Goal: Task Accomplishment & Management: Manage account settings

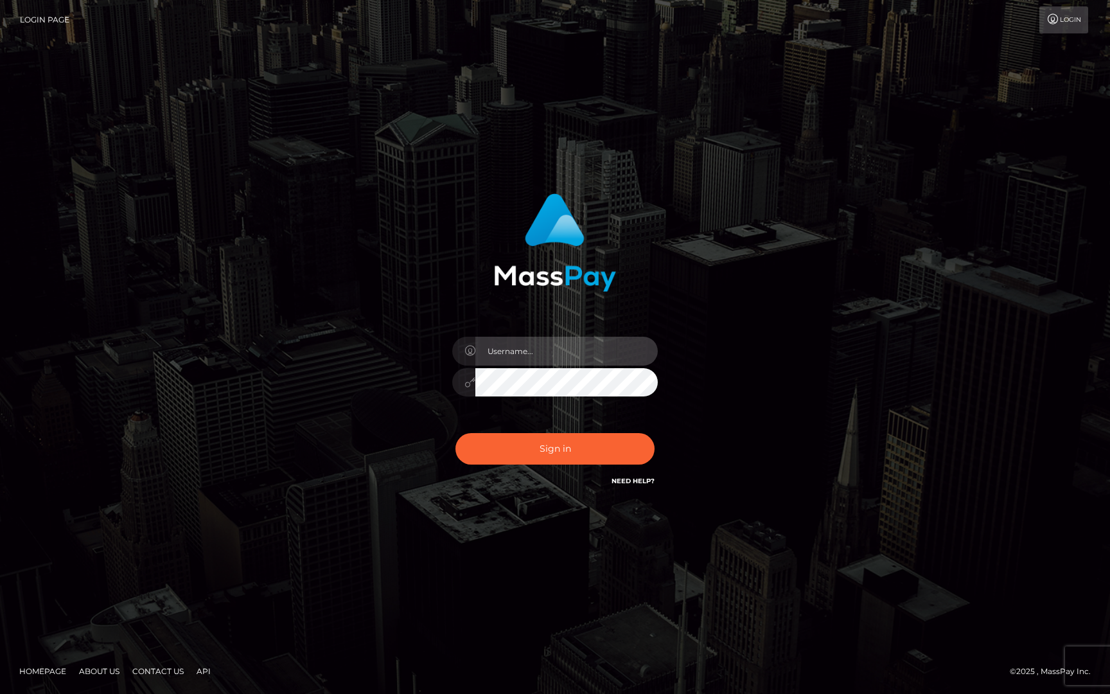
click at [581, 348] on input "text" at bounding box center [566, 351] width 182 height 29
click at [0, 693] on com-1password-button at bounding box center [0, 694] width 0 height 0
type input "[PERSON_NAME].fanvue"
click at [534, 347] on input "text" at bounding box center [566, 351] width 182 height 29
type input "[PERSON_NAME].fanvue"
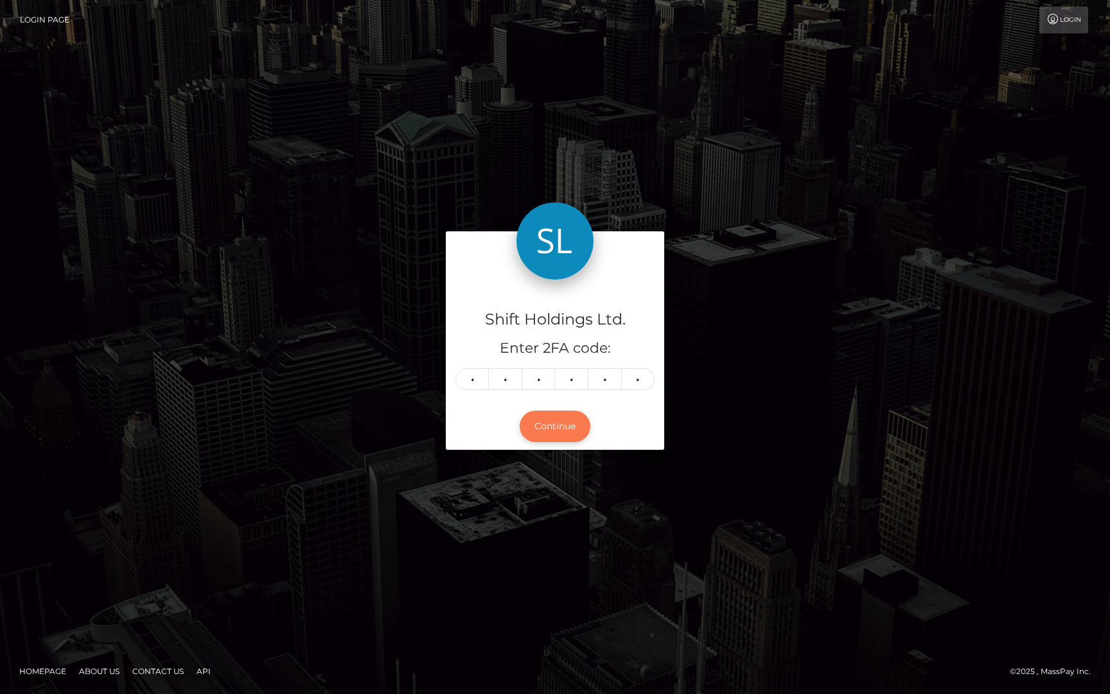
click at [563, 425] on button "Continue" at bounding box center [555, 425] width 71 height 31
